Goal: Task Accomplishment & Management: Use online tool/utility

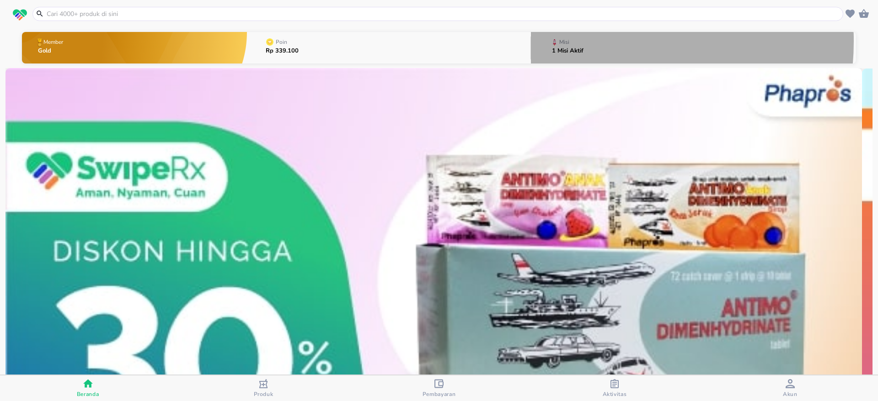
click at [580, 41] on div "Misi 1 Misi Aktif" at bounding box center [567, 48] width 41 height 32
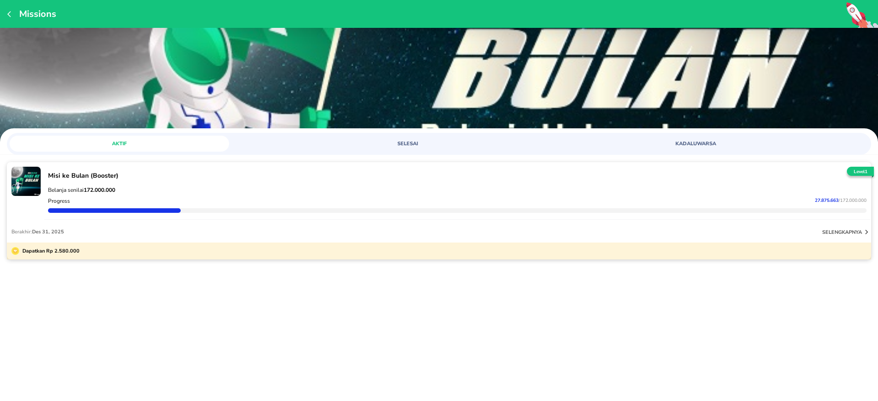
click at [141, 335] on div "Missions AKTIF SELESAI KADALUWARSA Misi ke Bulan (Booster) Belanja senilai 172.…" at bounding box center [439, 200] width 878 height 401
click at [148, 330] on div "Missions AKTIF SELESAI KADALUWARSA Misi ke Bulan (Booster) Belanja senilai 172.…" at bounding box center [439, 200] width 878 height 401
click at [846, 229] on p "selengkapnya" at bounding box center [842, 232] width 40 height 7
